Goal: Information Seeking & Learning: Learn about a topic

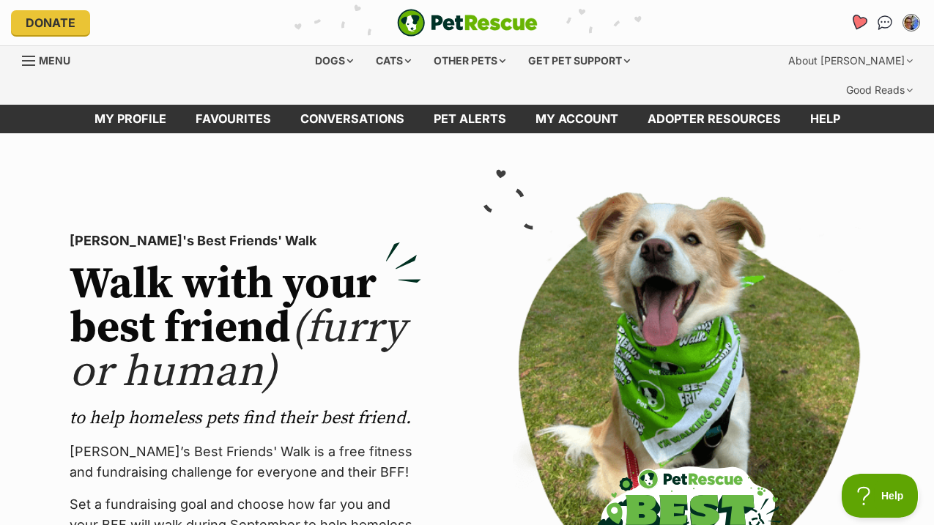
click at [856, 22] on icon "Favourites" at bounding box center [858, 22] width 18 height 17
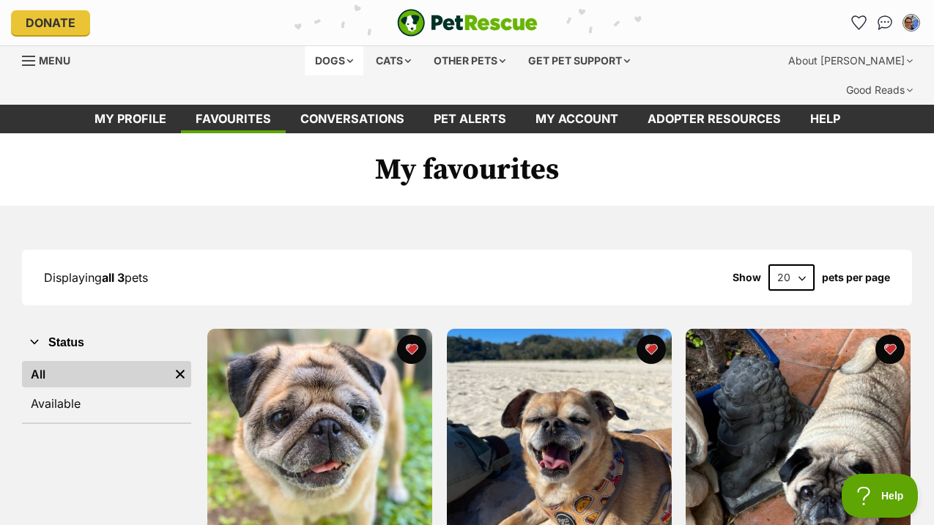
click at [319, 59] on div "Dogs" at bounding box center [334, 60] width 59 height 29
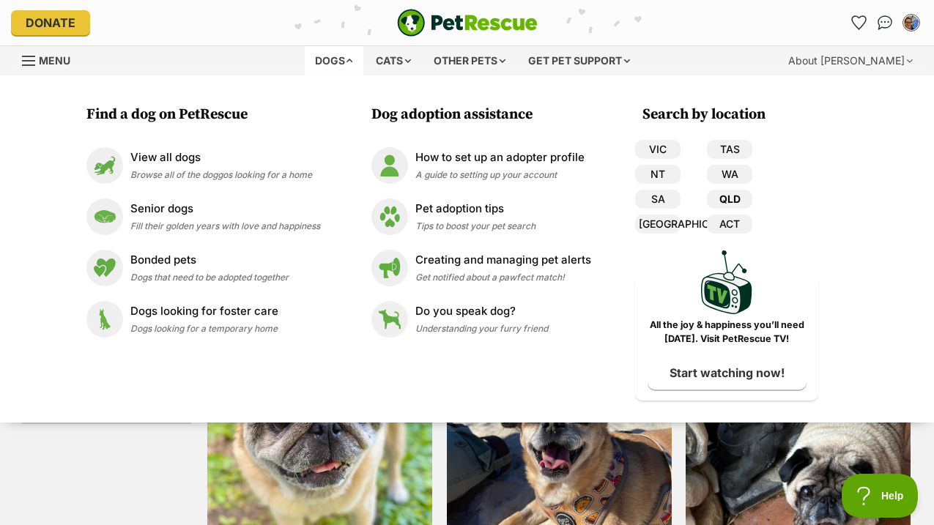
click at [734, 195] on link "QLD" at bounding box center [729, 199] width 45 height 19
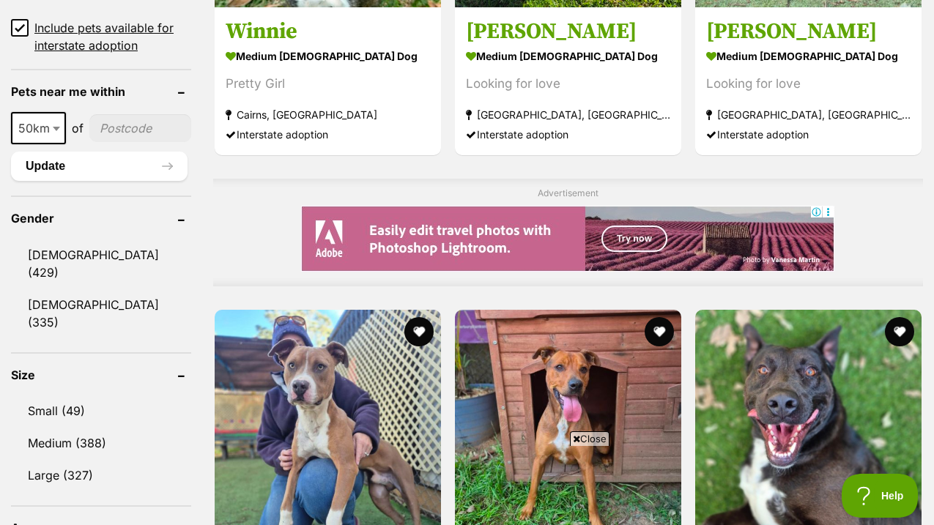
scroll to position [1122, 0]
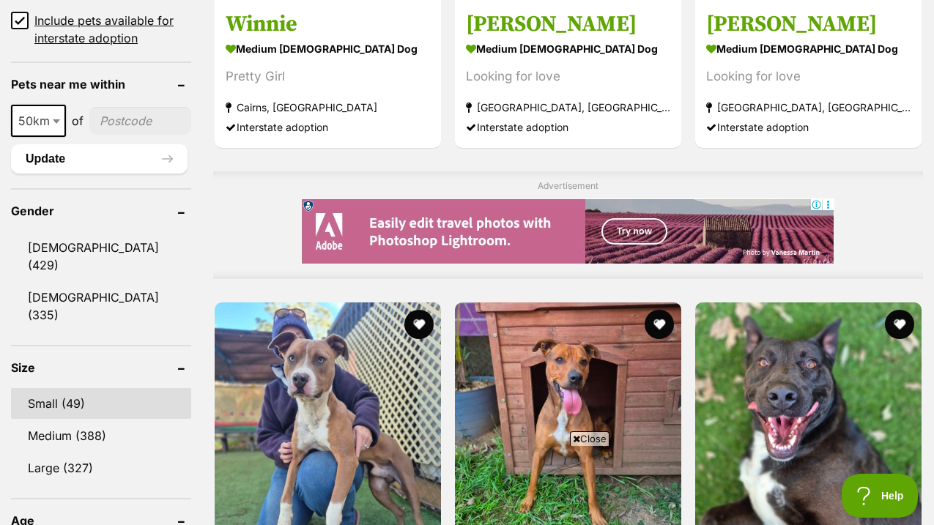
click at [75, 388] on link "Small (49)" at bounding box center [101, 403] width 180 height 31
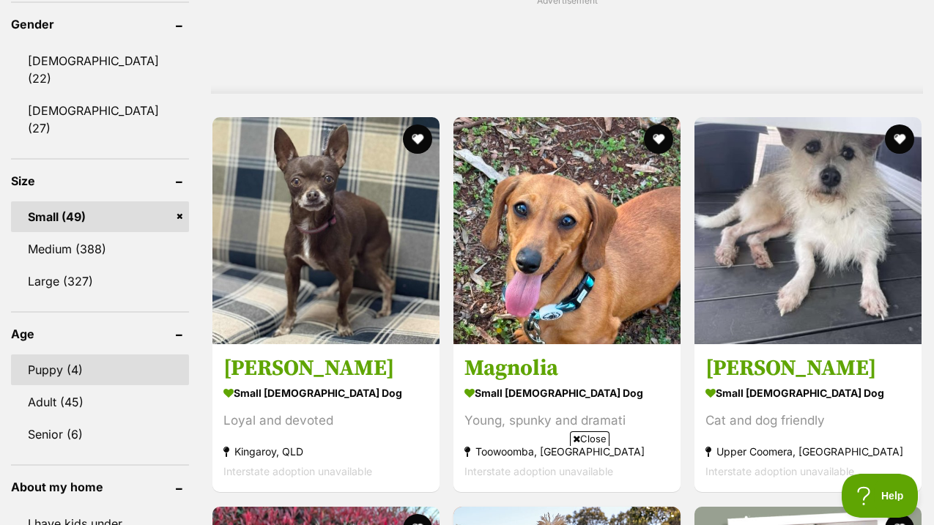
scroll to position [1380, 0]
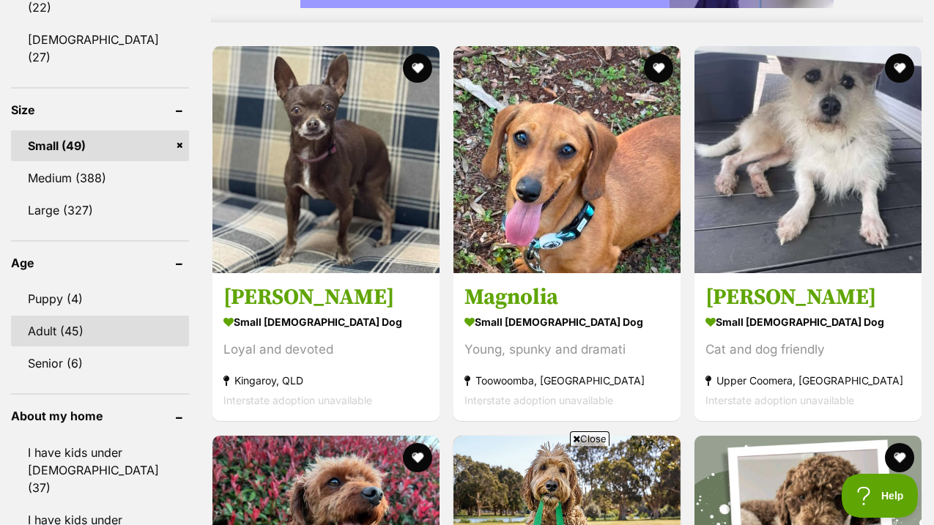
click at [66, 316] on link "Adult (45)" at bounding box center [100, 331] width 178 height 31
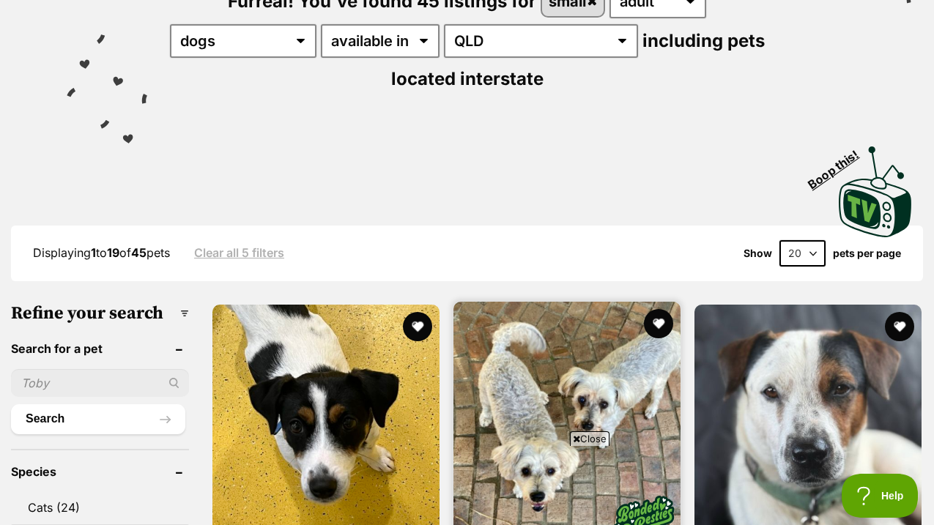
scroll to position [239, 0]
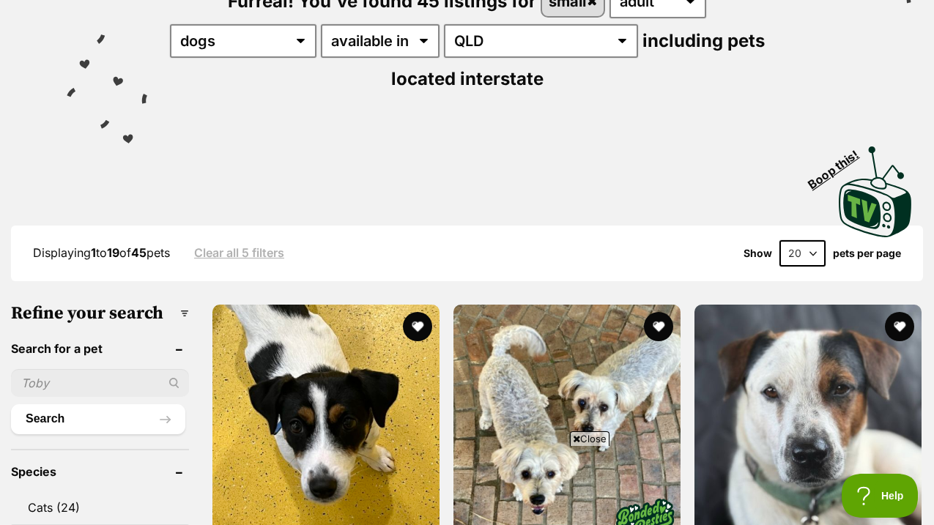
select select "60"
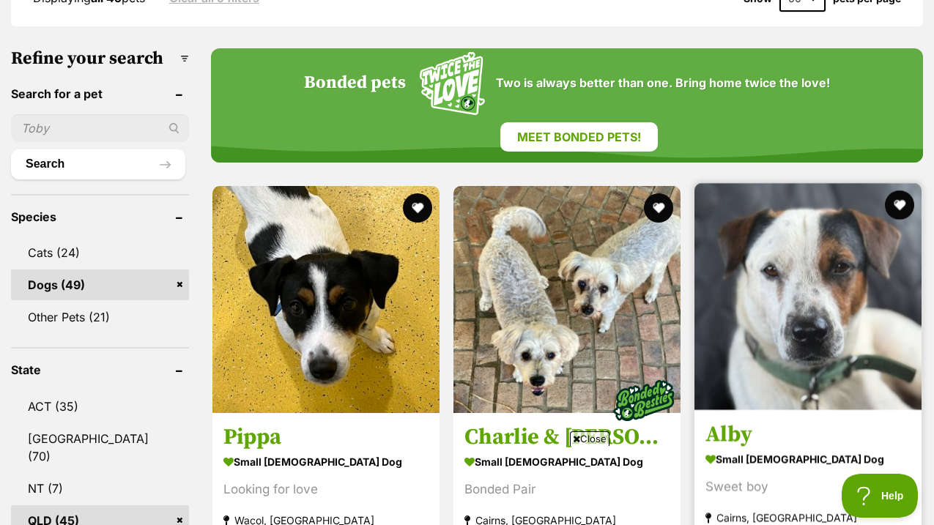
scroll to position [592, 0]
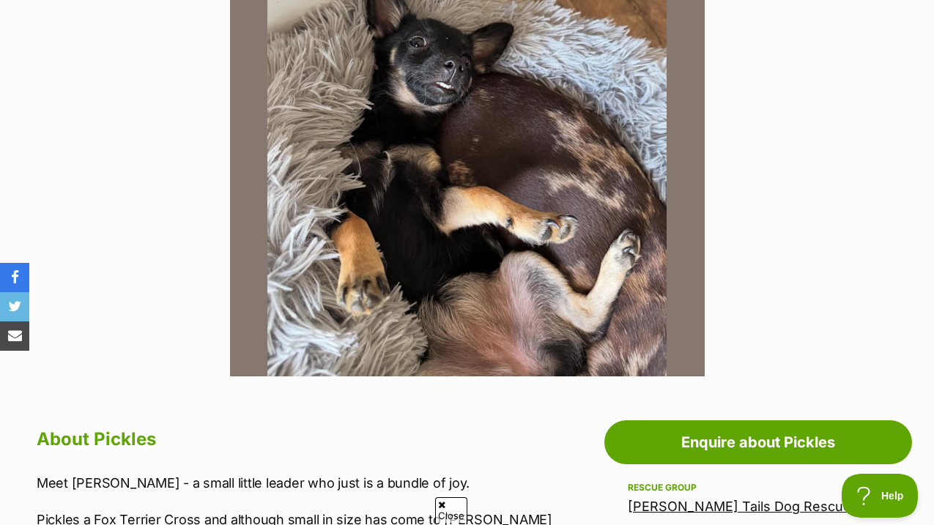
scroll to position [457, 0]
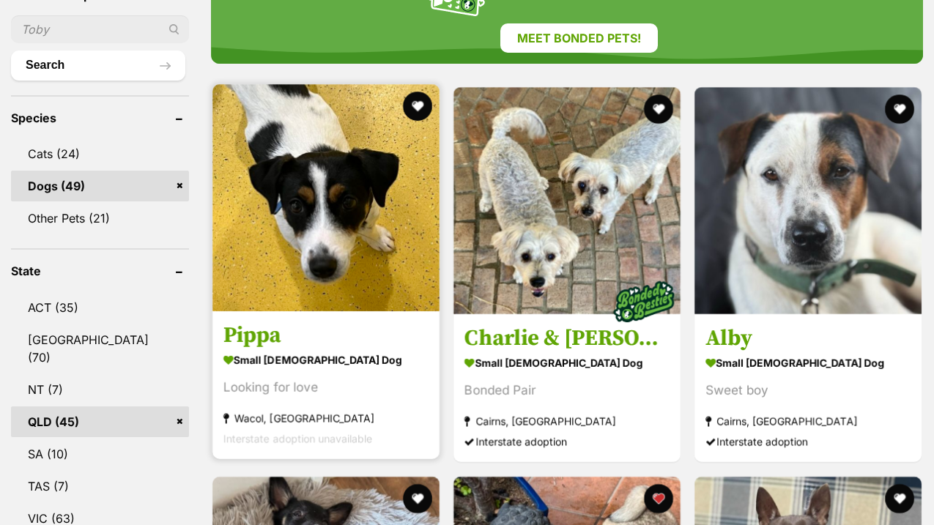
scroll to position [592, 0]
click at [264, 114] on img at bounding box center [325, 197] width 227 height 227
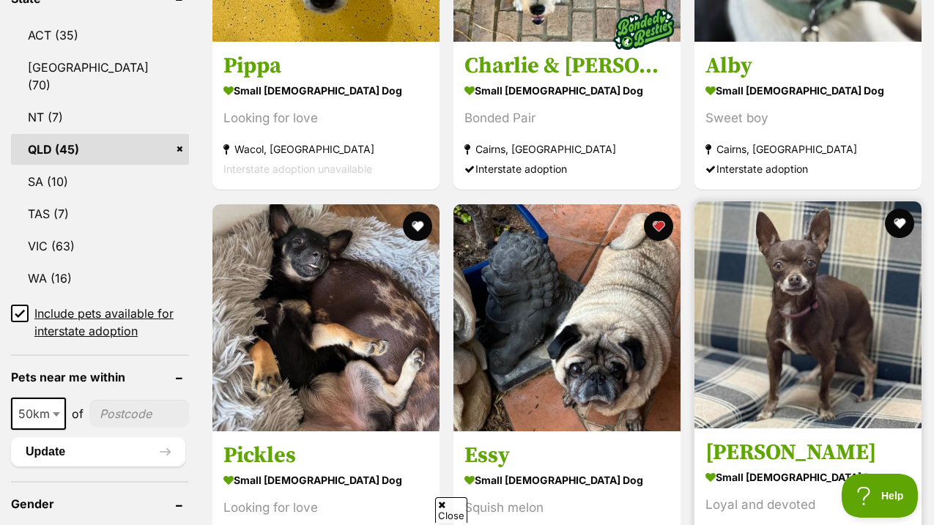
scroll to position [868, 0]
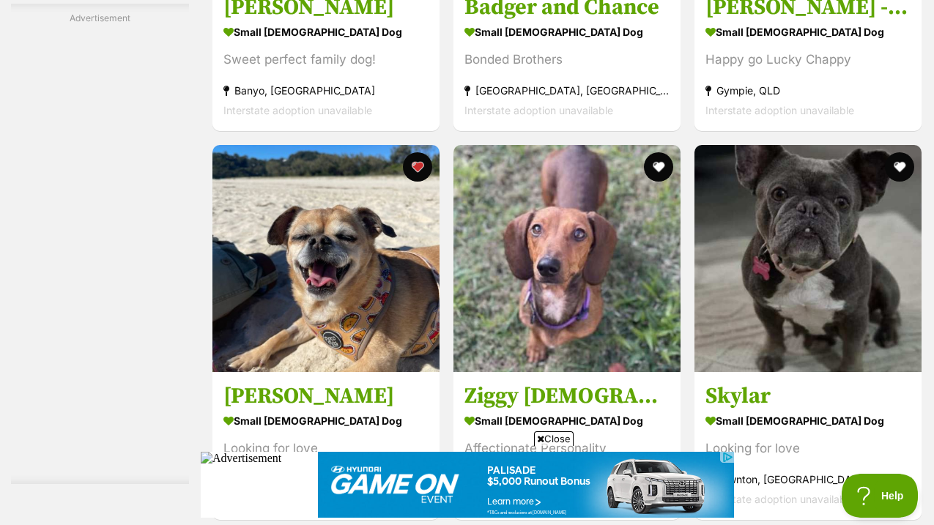
scroll to position [5021, 0]
